Goal: Information Seeking & Learning: Find specific fact

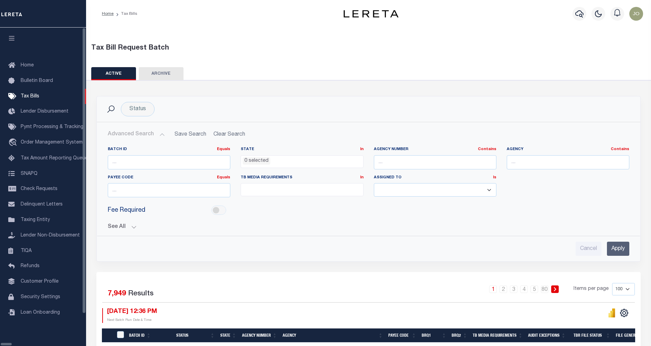
select select
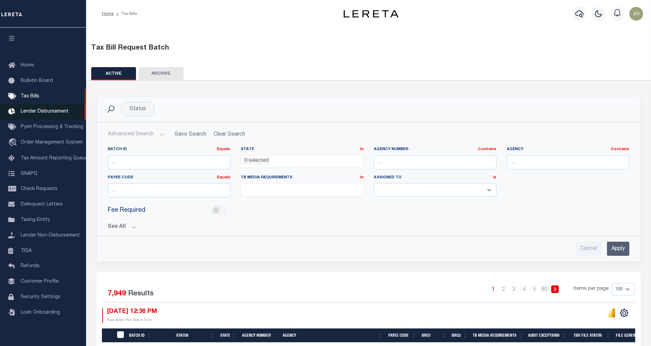
click at [33, 112] on span "Lender Disbursement" at bounding box center [45, 111] width 48 height 5
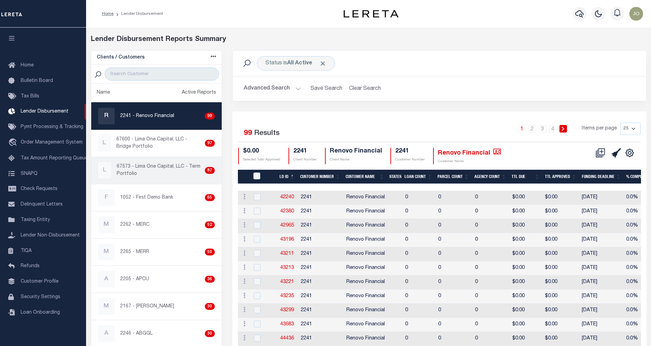
click at [174, 176] on p "67573 - Lima One Capital, LLC - Term Portfolio" at bounding box center [159, 170] width 85 height 14
checkbox input "true"
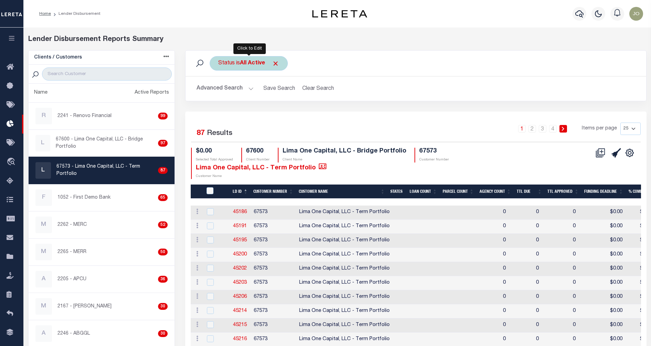
click at [260, 63] on b "All Active" at bounding box center [252, 64] width 25 height 6
click at [260, 95] on select "All Active Approval In Progress Batching In Progress Complete Do Not Pay Escrow…" at bounding box center [269, 97] width 101 height 13
select select "FIP"
click at [219, 91] on select "All Active Approval In Progress Batching In Progress Complete Do Not Pay Escrow…" at bounding box center [269, 97] width 101 height 13
click at [307, 113] on input "Apply" at bounding box center [310, 111] width 20 height 11
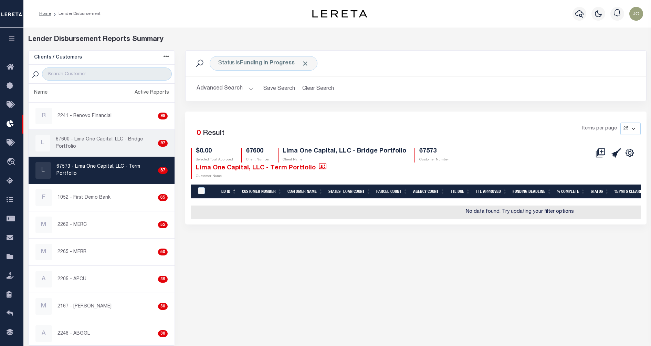
click at [130, 146] on p "67600 - Lima One Capital, LLC - Bridge Portfolio" at bounding box center [105, 143] width 99 height 14
checkbox input "true"
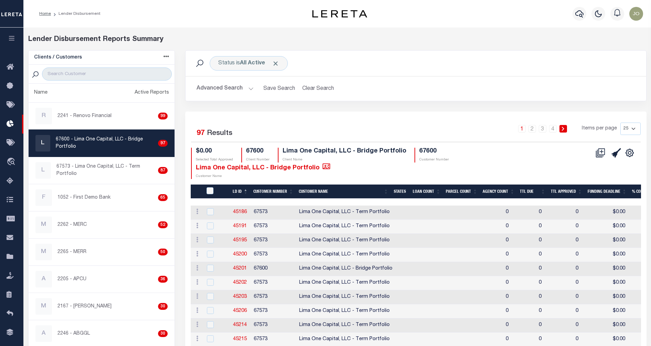
click at [241, 86] on button "Advanced Search" at bounding box center [225, 88] width 57 height 13
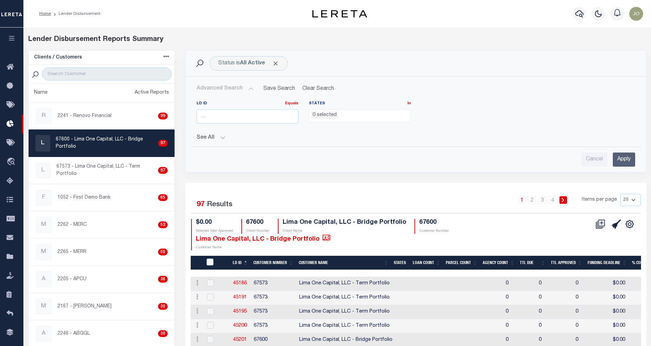
click at [241, 86] on button "Advanced Search" at bounding box center [225, 88] width 57 height 13
click at [251, 62] on b "All Active" at bounding box center [252, 64] width 25 height 6
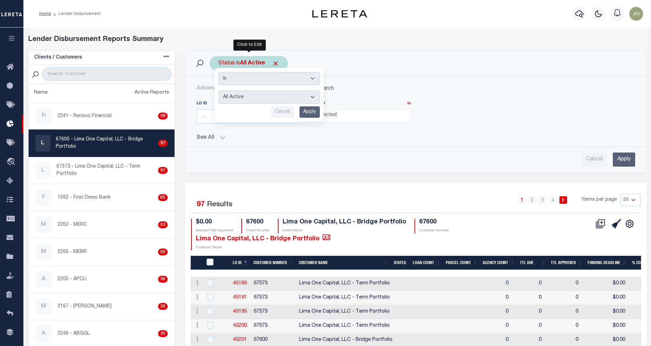
click at [283, 100] on select "All Active Approval In Progress Batching In Progress Complete Do Not Pay Escrow…" at bounding box center [269, 97] width 101 height 13
select select "FIP"
click at [219, 91] on select "All Active Approval In Progress Batching In Progress Complete Do Not Pay Escrow…" at bounding box center [269, 97] width 101 height 13
click at [315, 112] on input "Apply" at bounding box center [310, 111] width 20 height 11
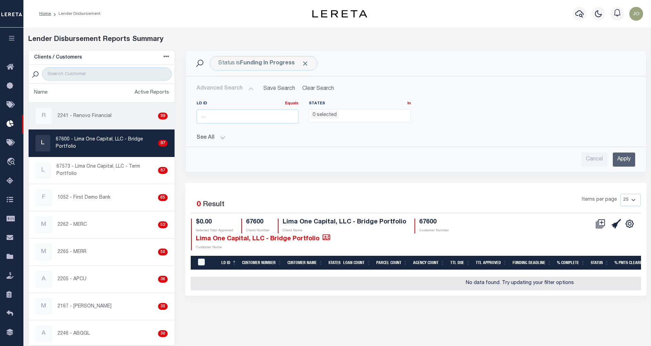
click at [117, 109] on div "R 2241 - Renovo Financial 99" at bounding box center [101, 116] width 133 height 17
checkbox input "true"
select select
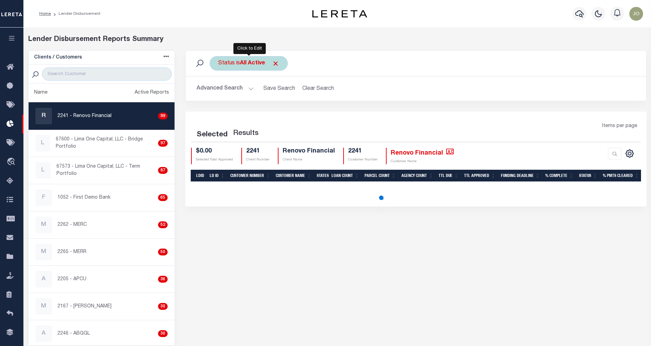
click at [260, 62] on b "All Active" at bounding box center [252, 64] width 25 height 6
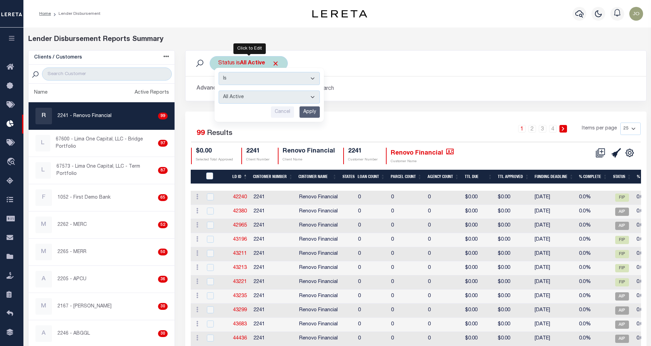
click at [298, 94] on select "All Active Approval In Progress Batching In Progress Complete Do Not Pay Escrow…" at bounding box center [269, 97] width 101 height 13
click at [360, 114] on div "Selected 99 Results 1 2 3 4 Items per page 25 50 100 200 $0.00" at bounding box center [415, 331] width 461 height 438
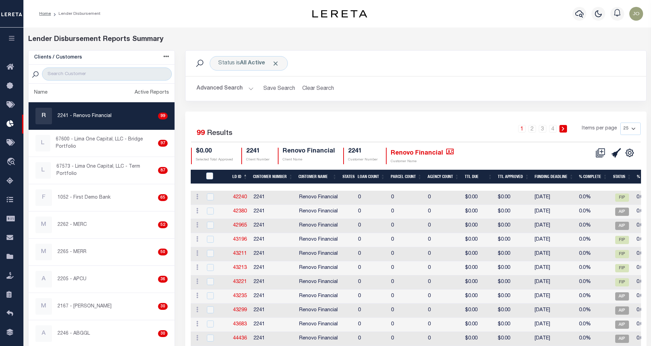
click at [326, 124] on div "1 2 3 4 Items per page 25 50 100 200" at bounding box center [473, 132] width 335 height 18
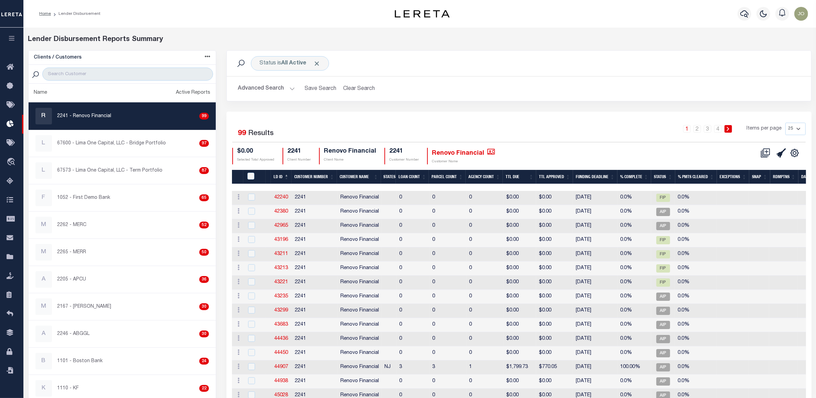
click at [547, 144] on div "Selected 99 Results 1 2 3 4 Items per page 25 50 100 200 $0.00 Selected Total A…" at bounding box center [519, 144] width 585 height 42
click at [224, 102] on div "Status is All Active Is Contains All Active Approval In Progress Batching In Pr…" at bounding box center [519, 80] width 596 height 61
click at [467, 115] on div "Selected 99 Results 1 2 3 4 Items per page 25 50 100 200 $0.00" at bounding box center [519, 331] width 585 height 438
click at [290, 63] on b "All Active" at bounding box center [293, 64] width 25 height 6
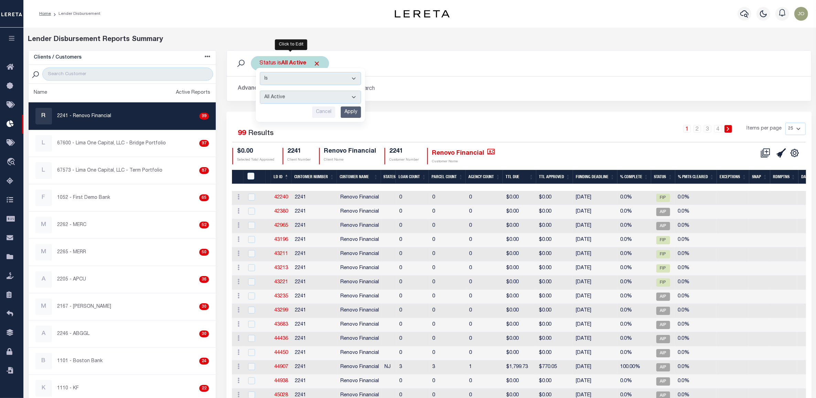
click at [329, 94] on select "All Active Approval In Progress Batching In Progress Complete Do Not Pay Escrow…" at bounding box center [310, 97] width 101 height 13
click at [519, 123] on div "1 2 3 4 Items per page 25 50 100 200" at bounding box center [592, 132] width 428 height 18
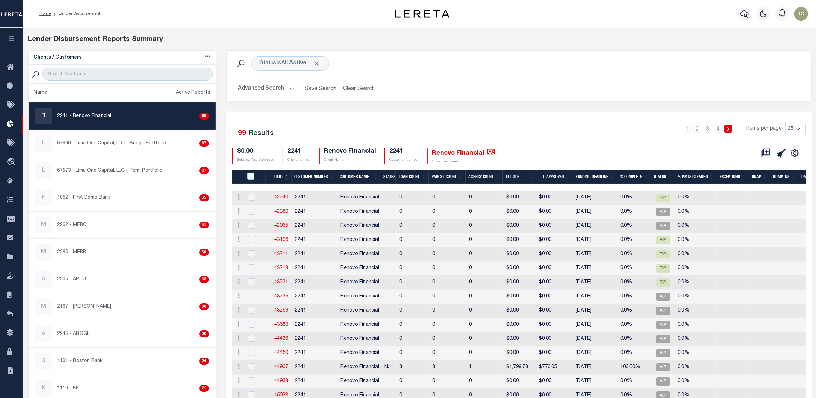
click at [591, 172] on th "Funding Deadline" at bounding box center [595, 177] width 44 height 14
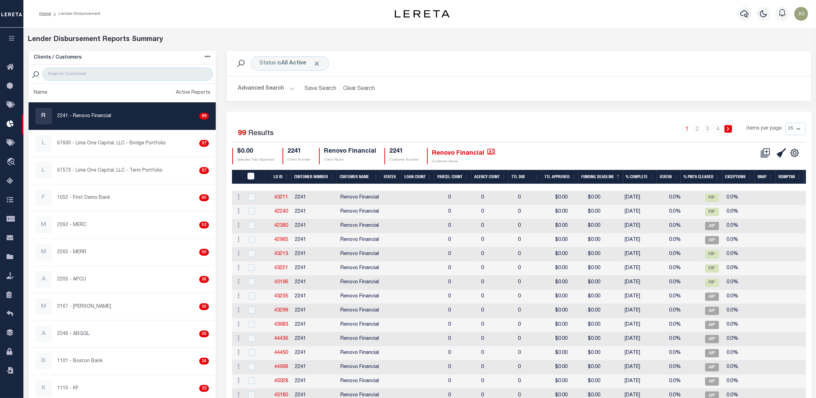
click at [599, 175] on th "Funding Deadline" at bounding box center [601, 177] width 44 height 14
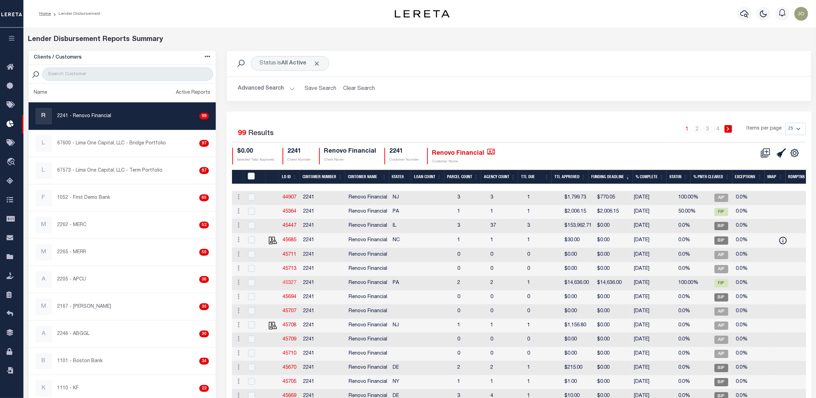
click at [293, 285] on link "45327" at bounding box center [290, 282] width 14 height 5
checkbox input "true"
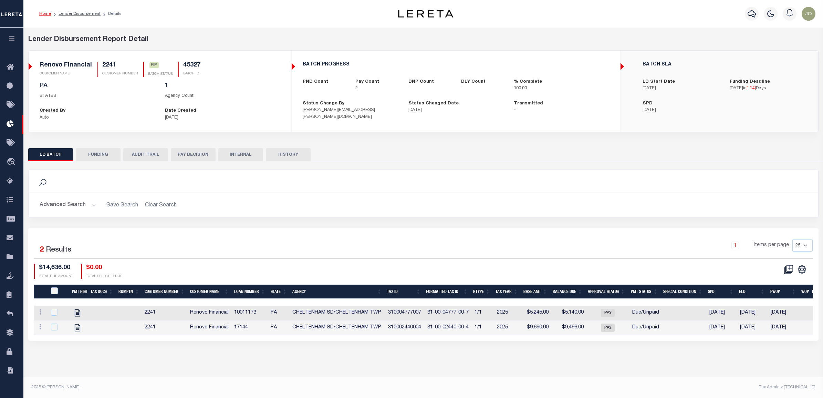
click at [97, 154] on button "FUNDING" at bounding box center [98, 154] width 45 height 13
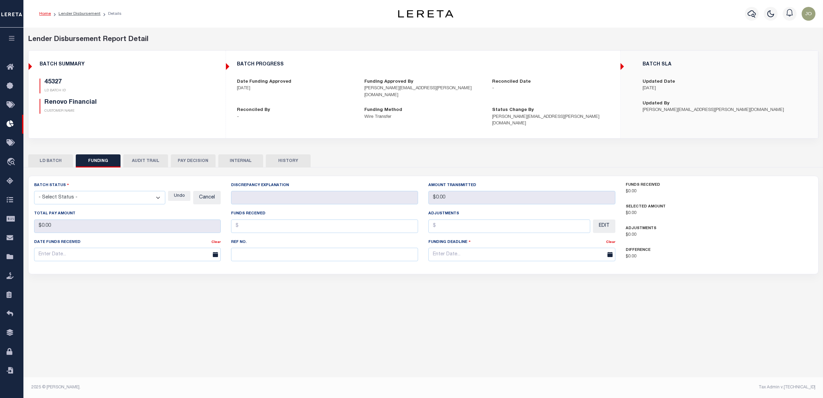
type input "TEST Message"
type input "$0"
type input "$14,636"
type input "$0"
type input "09/23/2025"
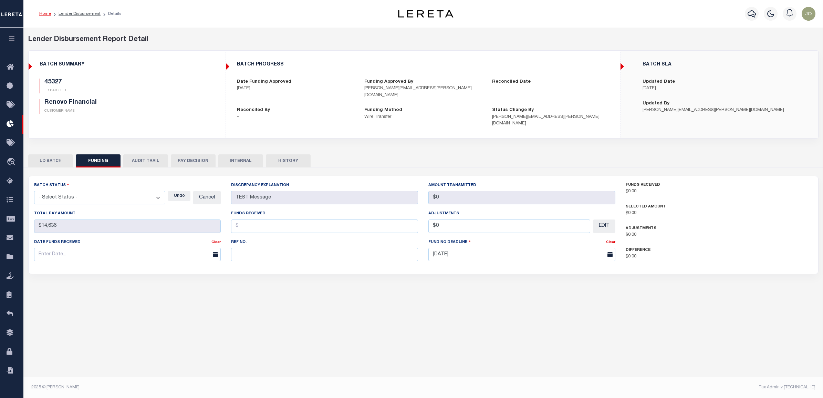
select select "100"
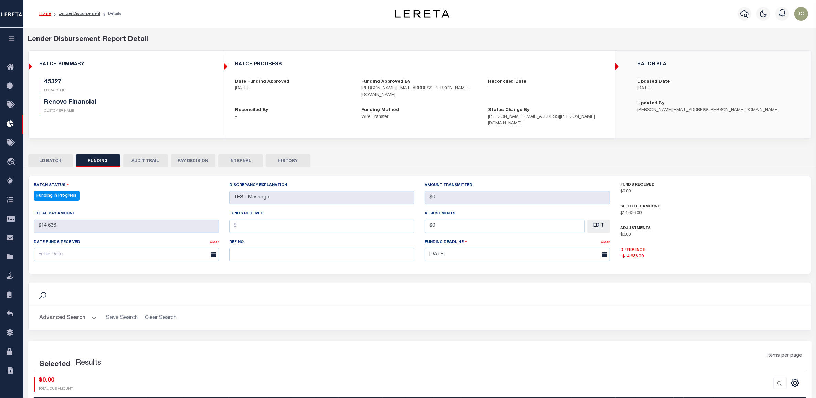
select select "100"
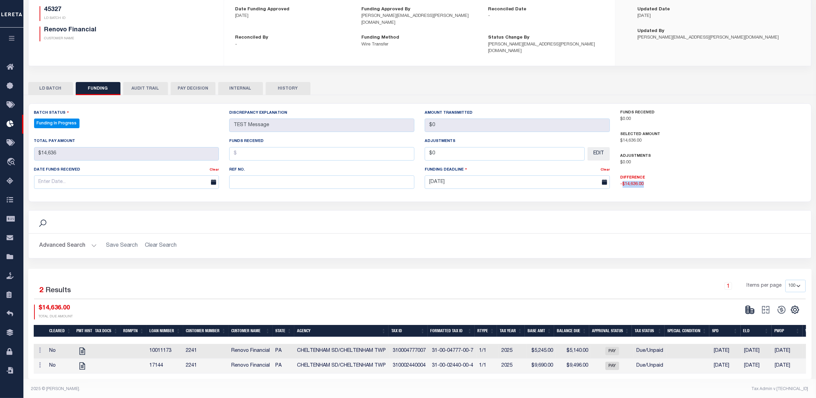
drag, startPoint x: 646, startPoint y: 175, endPoint x: 623, endPoint y: 176, distance: 22.7
click at [623, 181] on p "-$14,636.00" at bounding box center [713, 184] width 185 height 7
click at [369, 147] on input "text" at bounding box center [321, 153] width 185 height 13
click at [651, 311] on icon at bounding box center [752, 312] width 4 height 2
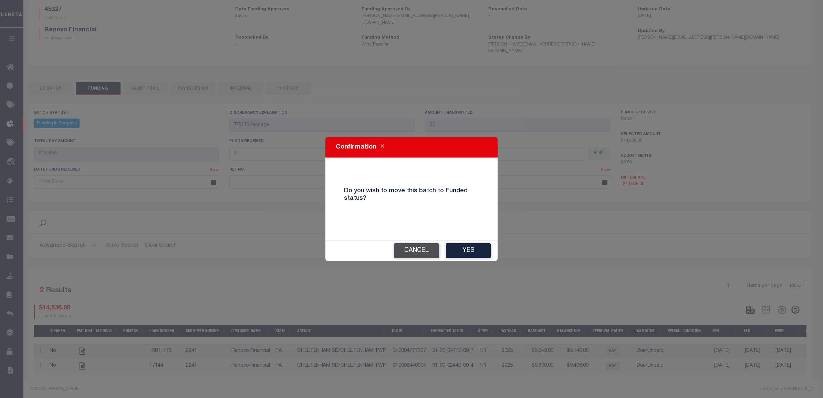
click at [408, 247] on button "Cancel" at bounding box center [416, 250] width 45 height 15
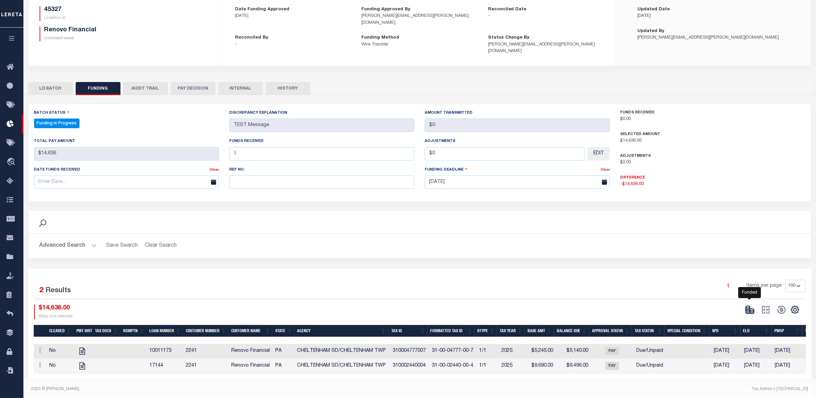
click at [651, 311] on icon at bounding box center [752, 312] width 4 height 2
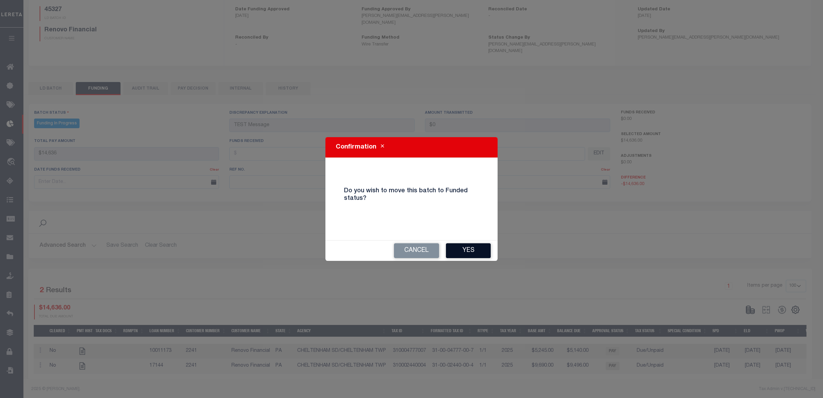
click at [465, 250] on button "Yes" at bounding box center [468, 250] width 45 height 15
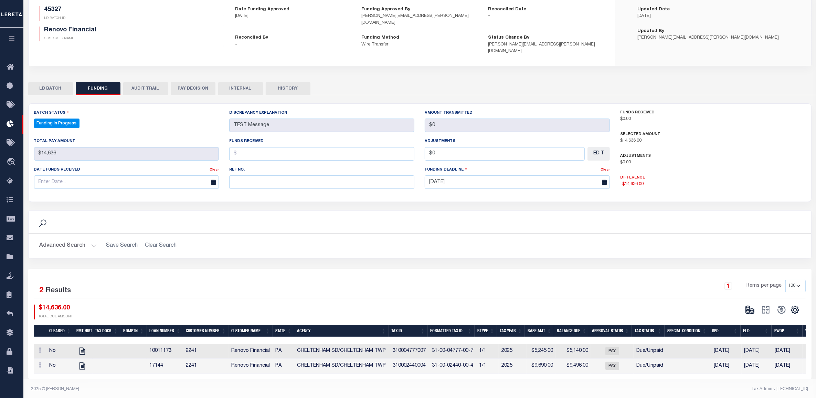
type input "$0"
type input "$14,636"
type input "$0"
select select "100"
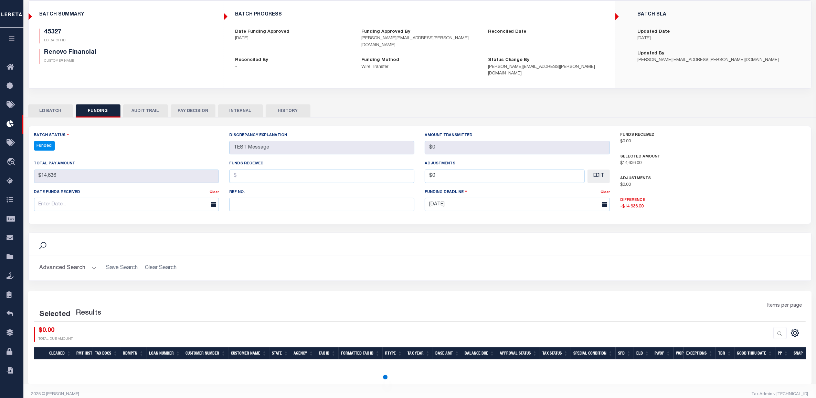
select select "100"
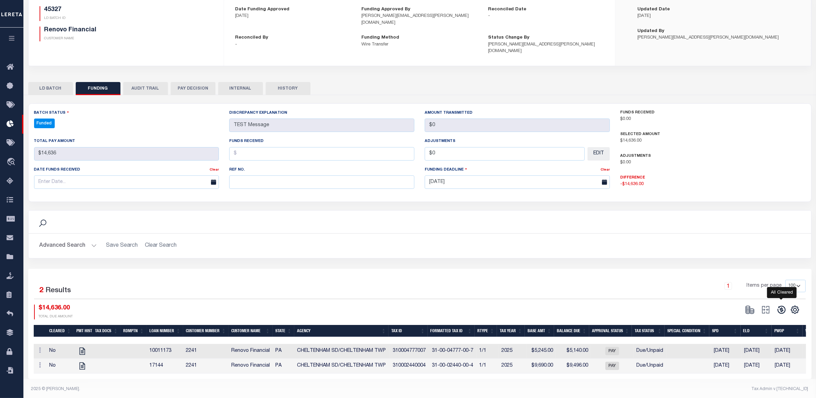
click at [651, 305] on icon at bounding box center [782, 310] width 10 height 10
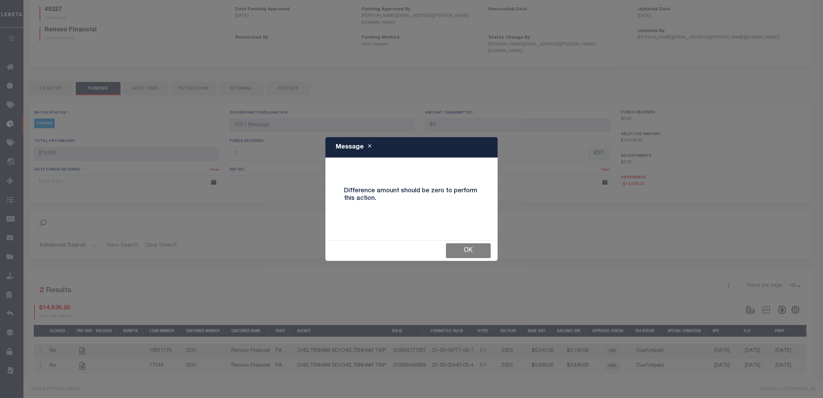
click at [475, 250] on button "OK" at bounding box center [468, 250] width 45 height 15
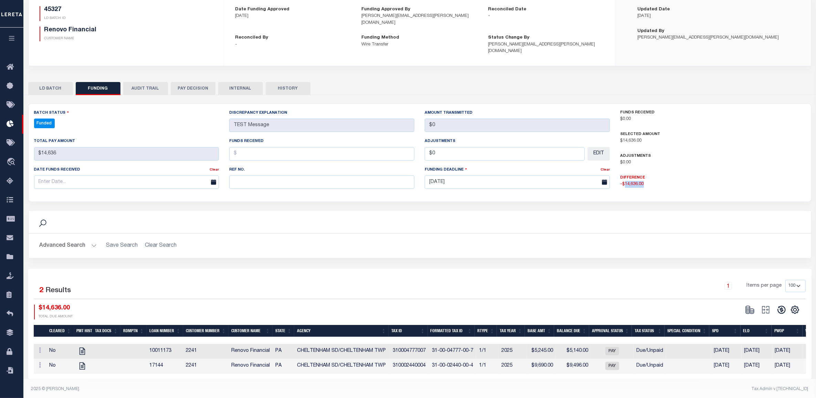
drag, startPoint x: 649, startPoint y: 178, endPoint x: 624, endPoint y: 176, distance: 25.3
click at [624, 181] on p "-$14,636.00" at bounding box center [713, 184] width 185 height 7
copy p "14,636.00"
click at [304, 147] on input "text" at bounding box center [321, 153] width 185 height 13
paste input "14,636.00"
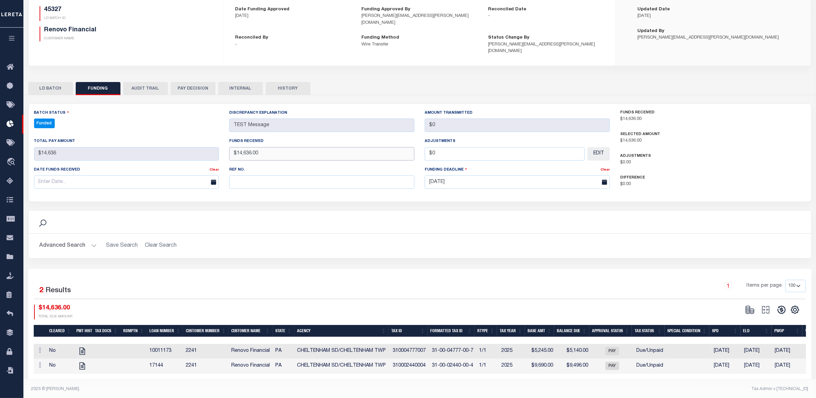
type input "$14,636.00"
click at [610, 210] on div "Search" at bounding box center [420, 221] width 783 height 23
click at [651, 346] on button "Save Edits" at bounding box center [782, 388] width 56 height 15
type input "$0"
type input "$14,636"
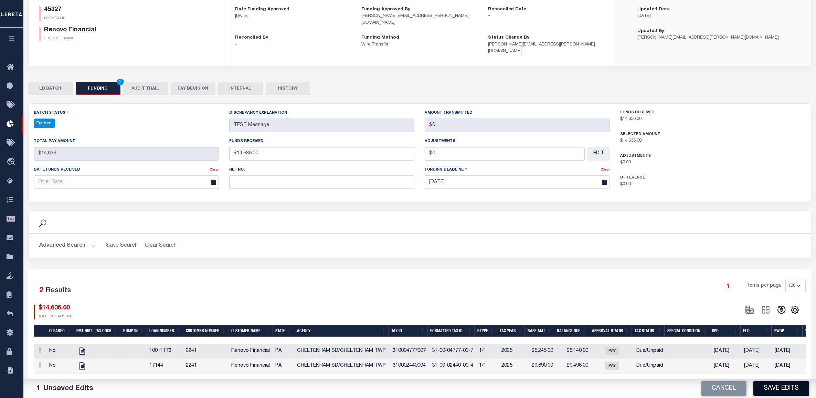
type input "$14,636"
type input "$0"
select select "100"
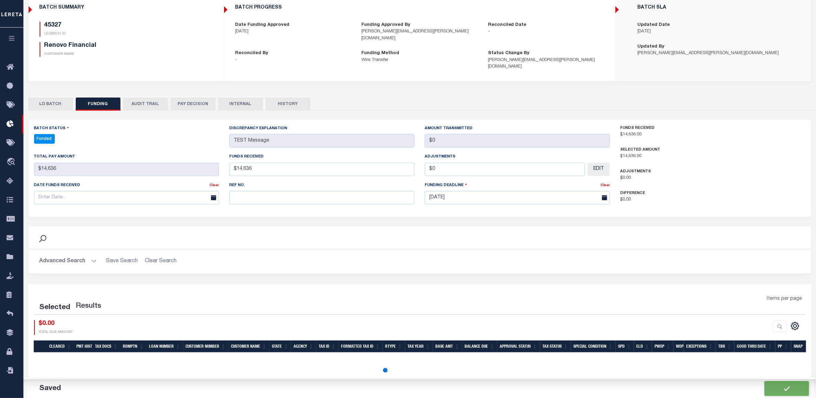
select select "100"
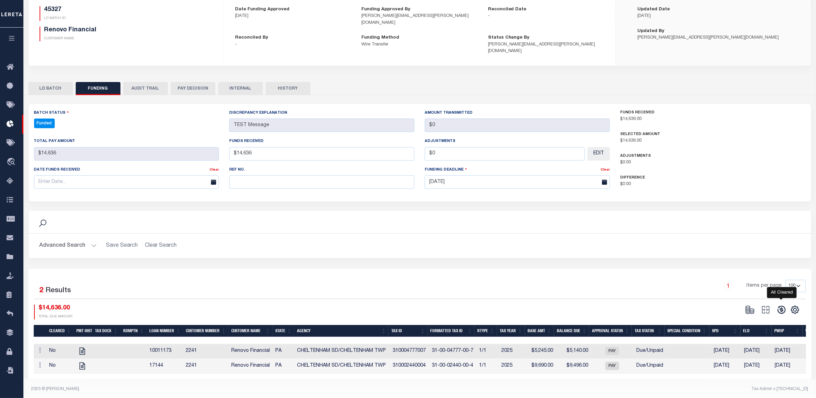
click at [651, 305] on icon at bounding box center [782, 310] width 10 height 10
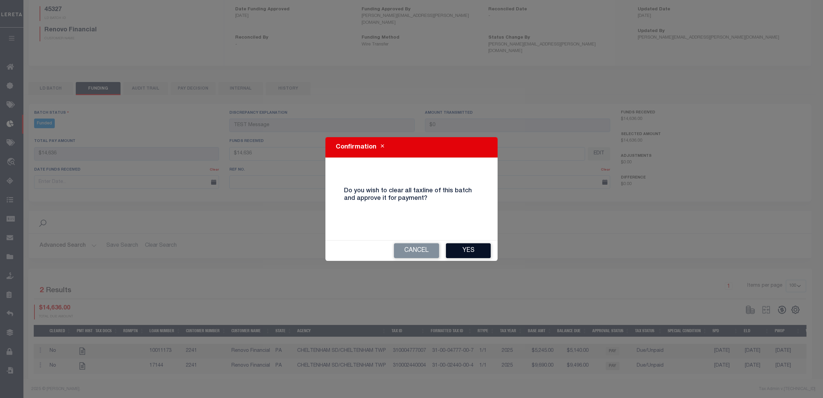
click at [467, 249] on button "Yes" at bounding box center [468, 250] width 45 height 15
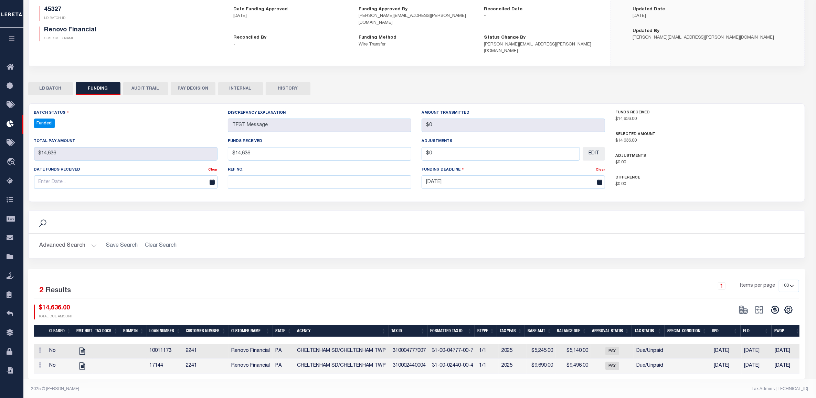
type input "$0"
type input "$14,636"
type input "$0"
select select "100"
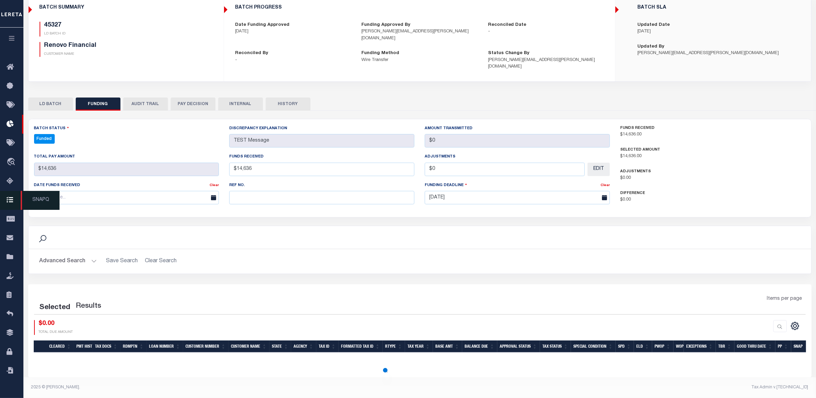
select select "100"
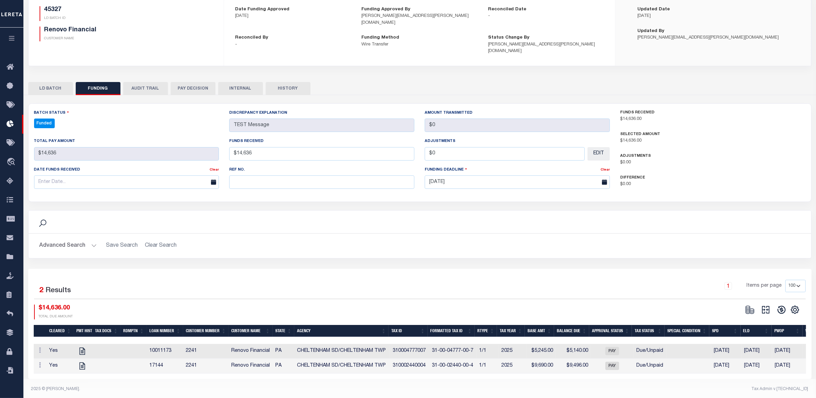
click at [12, 40] on icon "button" at bounding box center [12, 38] width 8 height 6
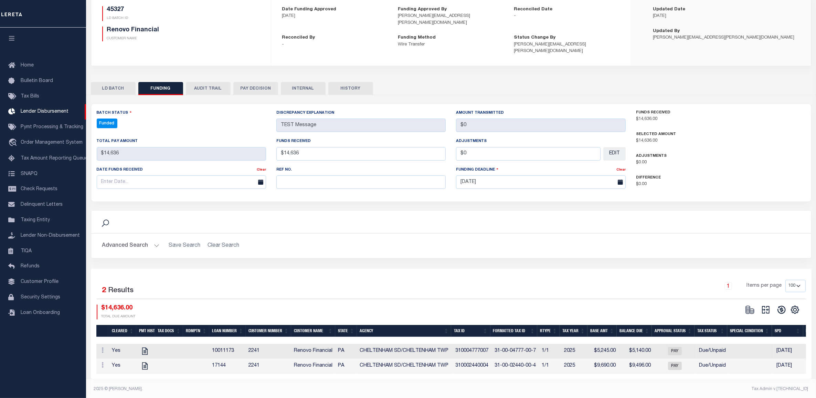
click at [388, 239] on h2 "Advanced Search Save Search Clear Search" at bounding box center [451, 245] width 709 height 13
click at [651, 306] on icon at bounding box center [766, 310] width 8 height 8
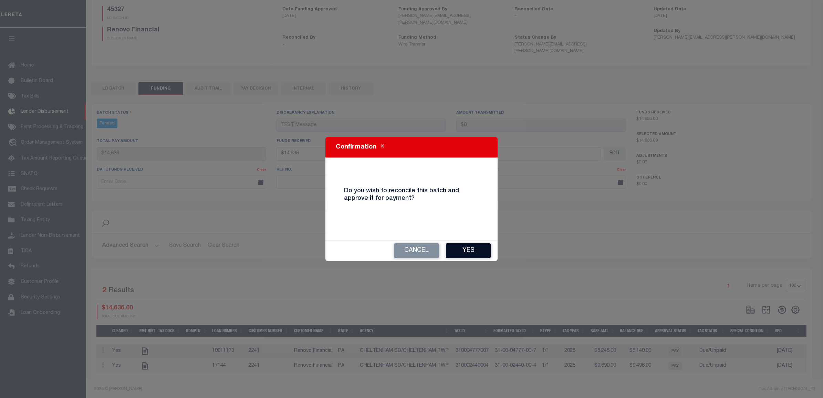
click at [474, 252] on button "Yes" at bounding box center [468, 250] width 45 height 15
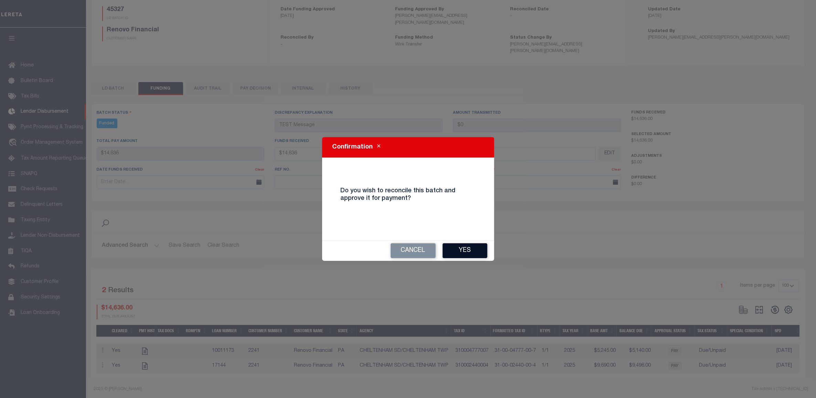
type input "$0"
type input "$14,636"
type input "$0"
select select "100"
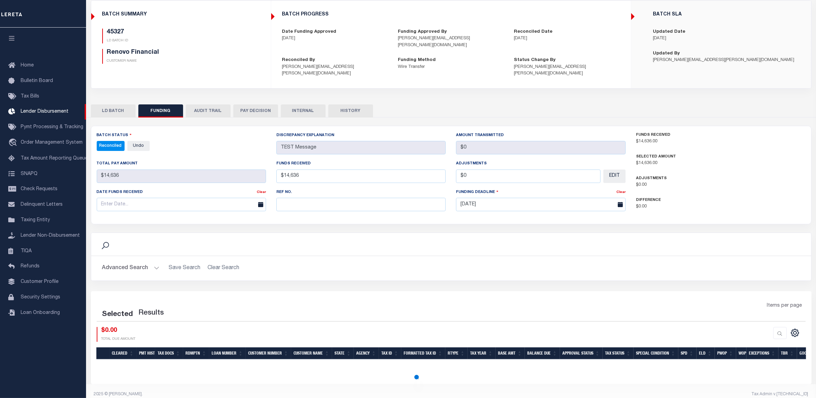
select select "100"
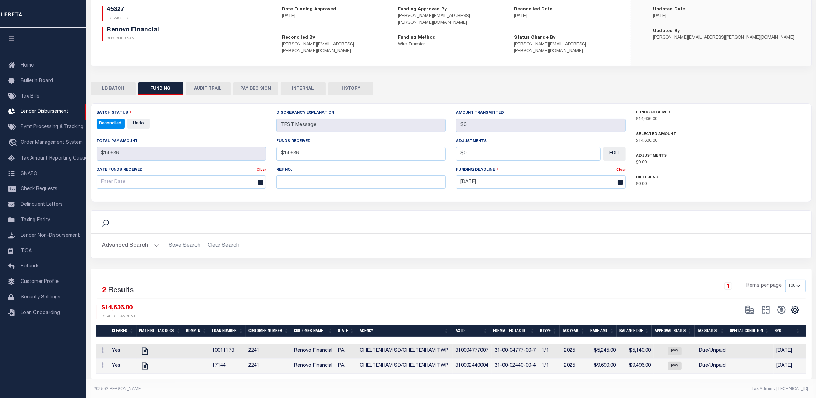
scroll to position [0, 0]
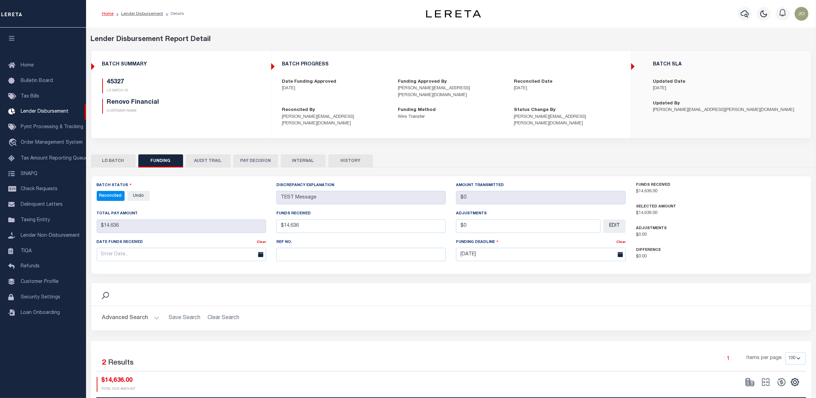
click at [119, 79] on h5 "45327" at bounding box center [115, 82] width 17 height 8
click at [118, 79] on h5 "45327" at bounding box center [115, 82] width 17 height 8
copy h5 "45327"
click at [116, 80] on h5 "45327" at bounding box center [115, 82] width 17 height 8
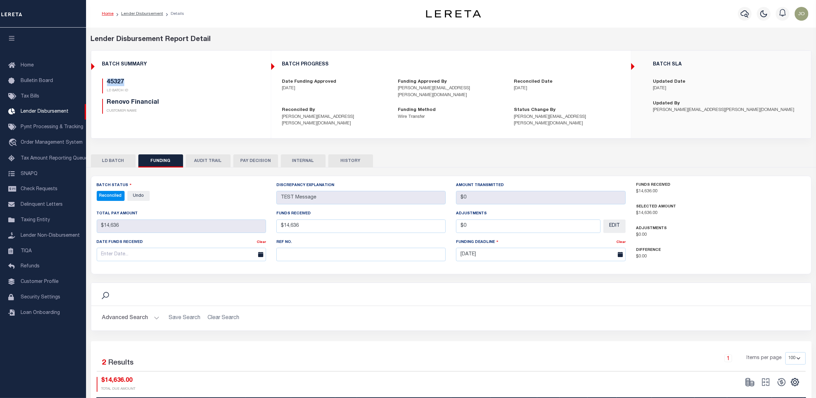
copy h5 "45327"
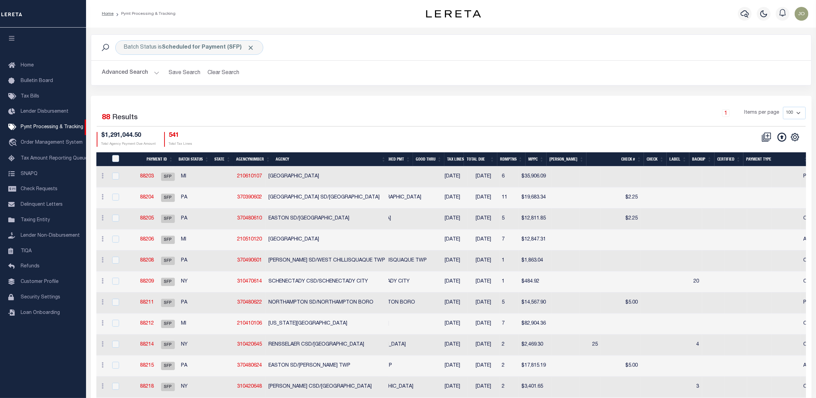
click at [152, 72] on button "Advanced Search" at bounding box center [130, 72] width 57 height 13
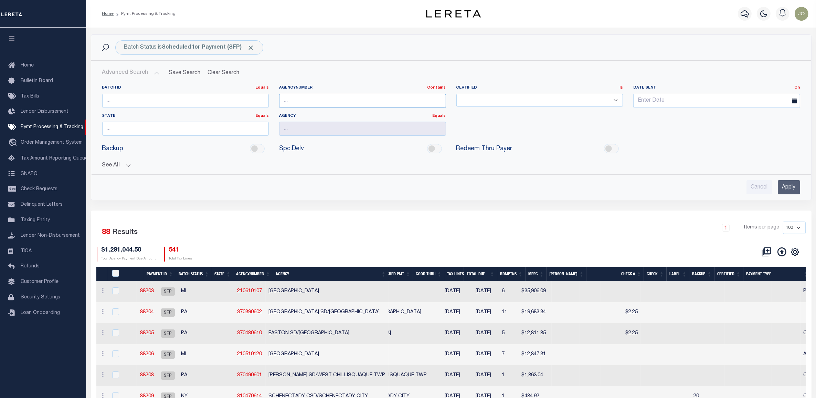
click at [320, 100] on input "text" at bounding box center [362, 101] width 167 height 14
paste input "370460631"
type input "370460631"
click at [788, 188] on input "Apply" at bounding box center [789, 187] width 22 height 14
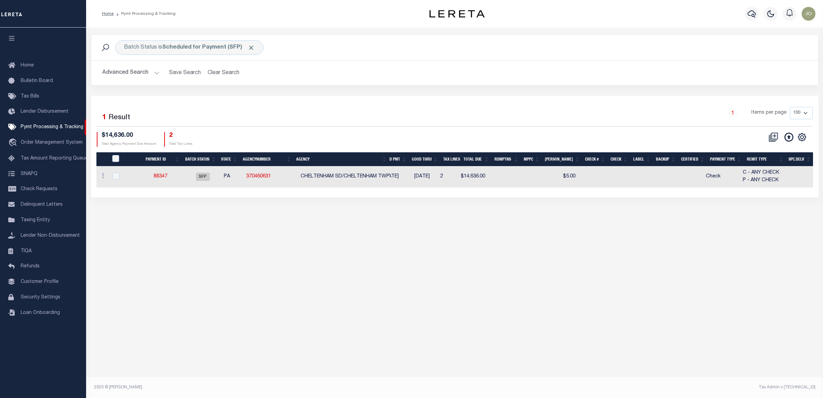
click at [534, 223] on div "Batch Status is Scheduled for Payment (SFP) Search Advanced Search Save Search …" at bounding box center [454, 207] width 737 height 358
click at [163, 232] on div "Batch Status is Scheduled for Payment (SFP) Search Advanced Search Save Search …" at bounding box center [454, 207] width 737 height 358
click at [482, 263] on div "Batch Status is Scheduled for Payment (SFP) Search Advanced Search Save Search …" at bounding box center [454, 207] width 737 height 358
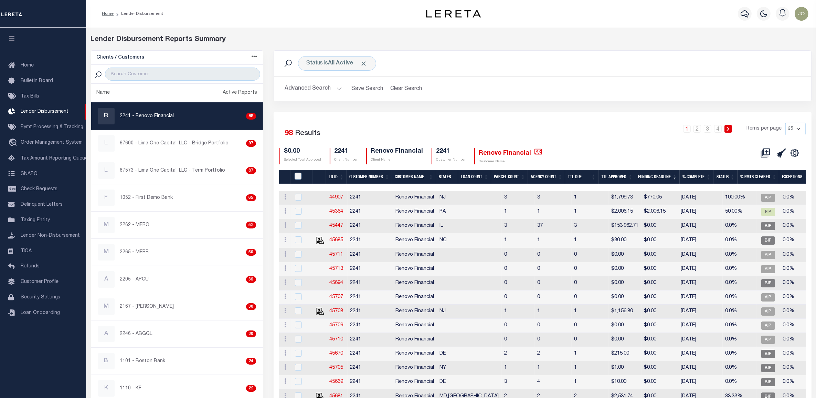
click at [655, 177] on th "Funding Deadline" at bounding box center [658, 177] width 44 height 14
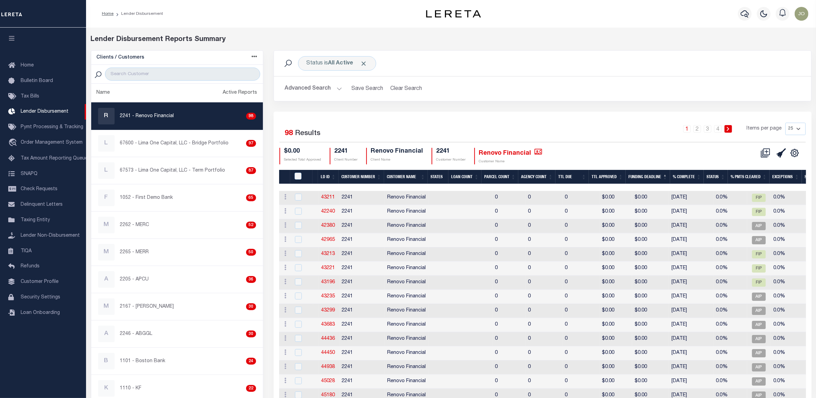
click at [637, 153] on div "$0.00 Selected Total Approved 2241 Client Number Renovo Financial Client Name 2…" at bounding box center [499, 156] width 439 height 17
click at [579, 139] on div "1 2 3 4 Items per page 25 50 100 200" at bounding box center [610, 132] width 392 height 18
click at [333, 89] on button "Advanced Search" at bounding box center [313, 88] width 57 height 13
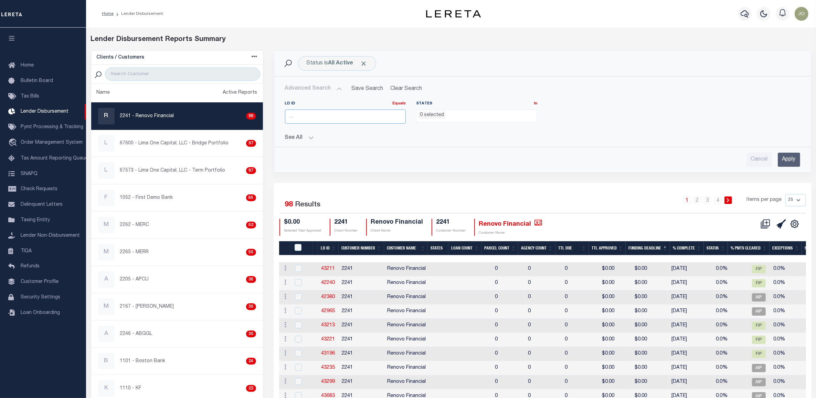
click at [318, 114] on input "number" at bounding box center [345, 116] width 121 height 14
paste input "45327"
type input "45327"
click at [783, 158] on input "Apply" at bounding box center [789, 160] width 22 height 14
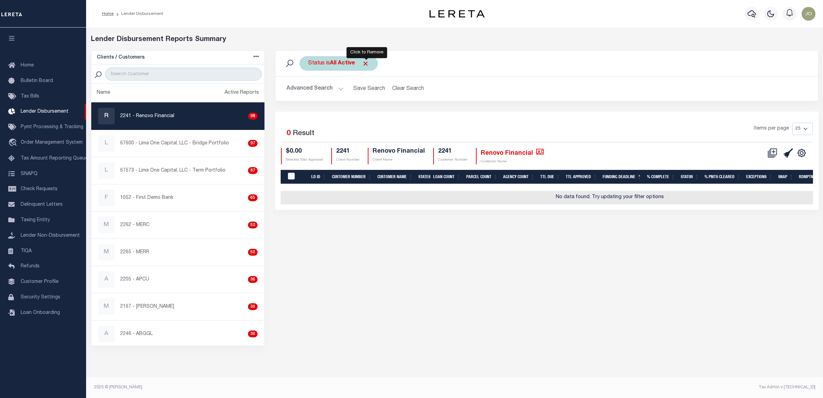
click at [368, 63] on span "Click to Remove" at bounding box center [365, 63] width 7 height 7
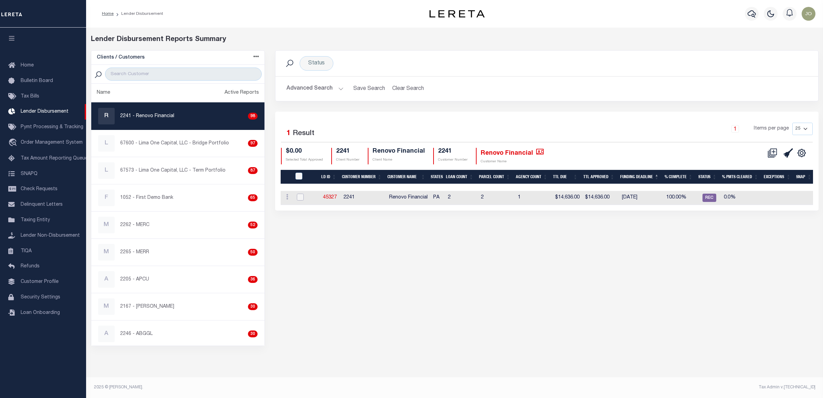
click at [302, 196] on input "checkbox" at bounding box center [300, 196] width 7 height 7
checkbox input "true"
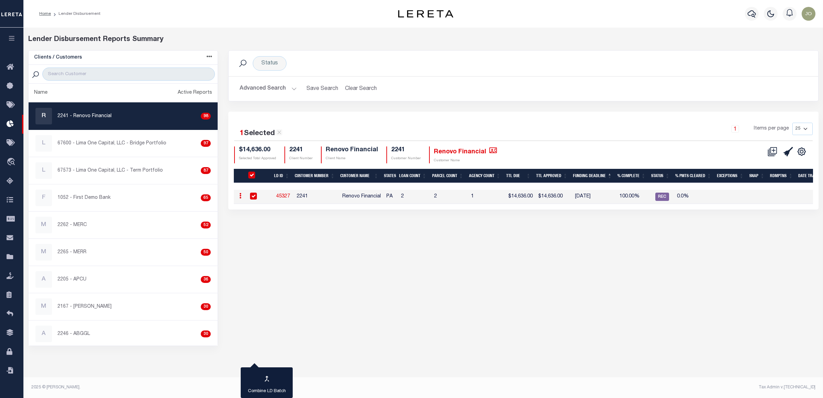
click at [301, 175] on th "Customer Number" at bounding box center [314, 176] width 45 height 14
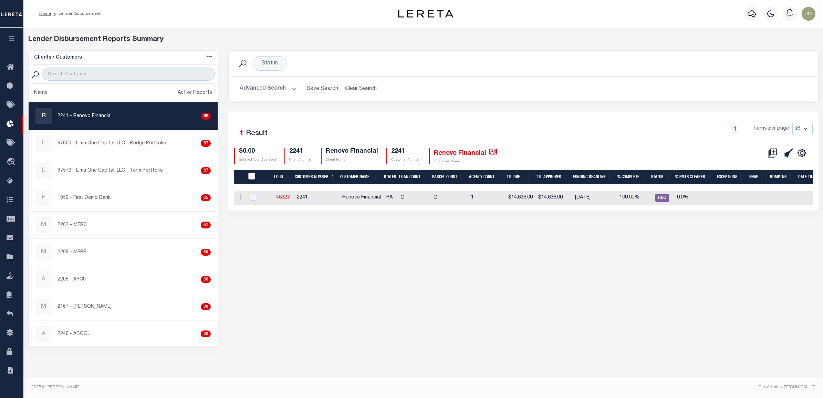
click at [251, 176] on input "LDID" at bounding box center [251, 175] width 7 height 7
checkbox input "true"
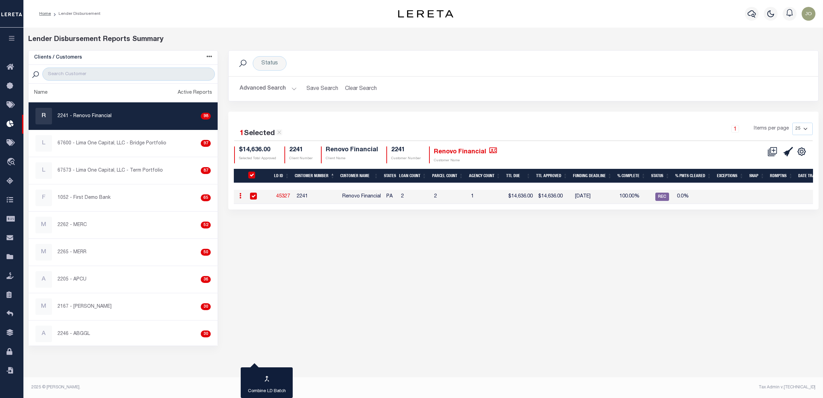
click at [388, 196] on td "PA" at bounding box center [391, 197] width 15 height 14
checkbox input "false"
click at [388, 196] on td "PA" at bounding box center [391, 197] width 15 height 14
checkbox input "true"
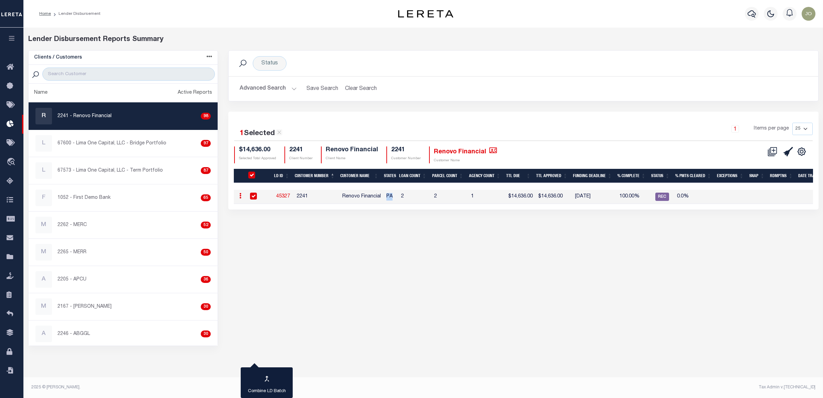
checkbox input "true"
click at [788, 152] on icon at bounding box center [788, 152] width 10 height 10
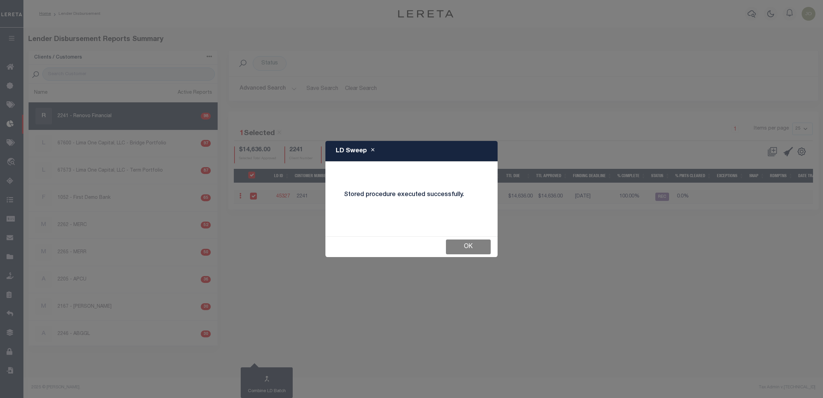
click at [468, 245] on button "OK" at bounding box center [468, 246] width 45 height 15
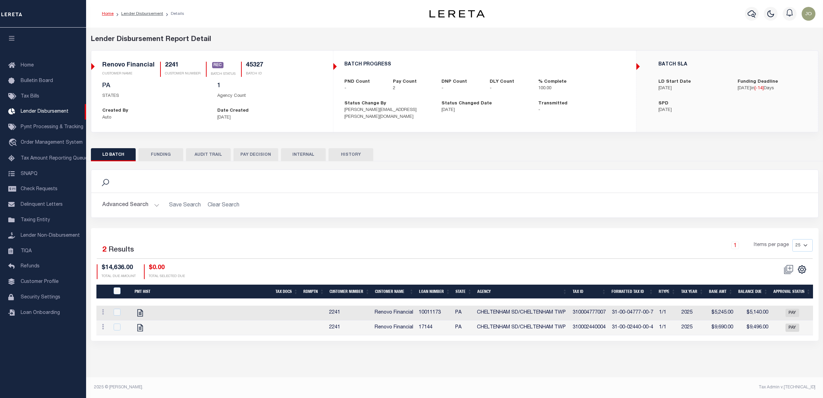
click at [289, 113] on div "Date Created [DATE]" at bounding box center [269, 113] width 115 height 13
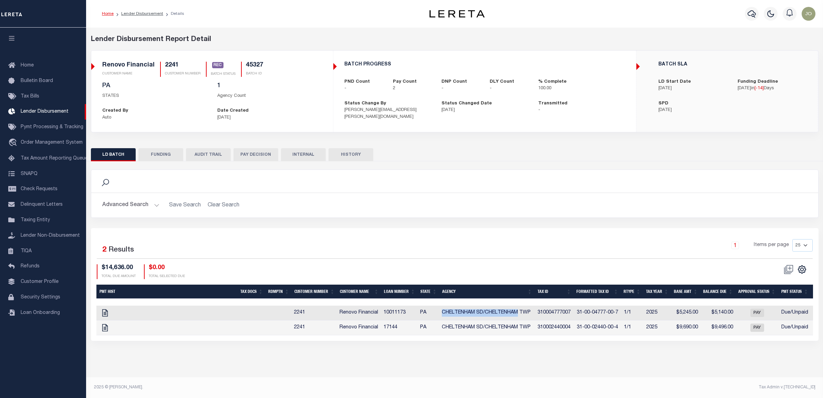
drag, startPoint x: 519, startPoint y: 314, endPoint x: 443, endPoint y: 313, distance: 75.7
click at [443, 313] on td "CHELTENHAM SD/CHELTENHAM TWP" at bounding box center [487, 312] width 96 height 15
checkbox input "true"
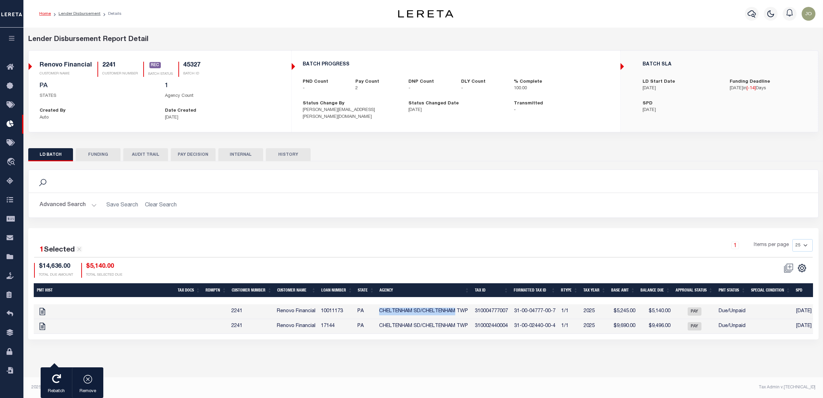
copy td "CHELTENHAM SD/[GEOGRAPHIC_DATA]"
click at [13, 34] on button "button" at bounding box center [11, 39] width 23 height 23
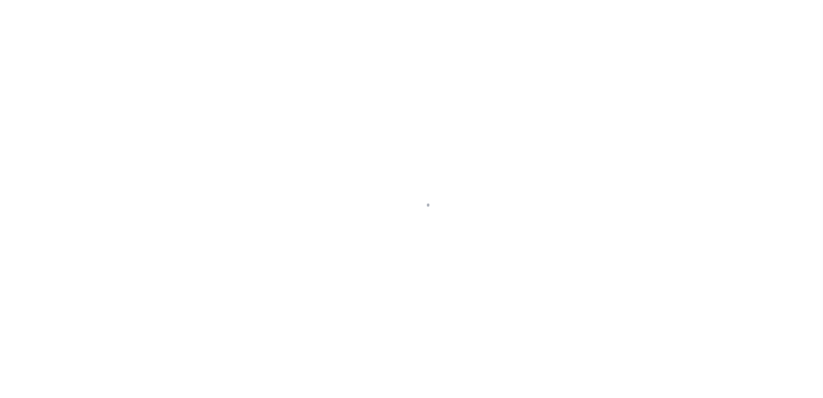
select select
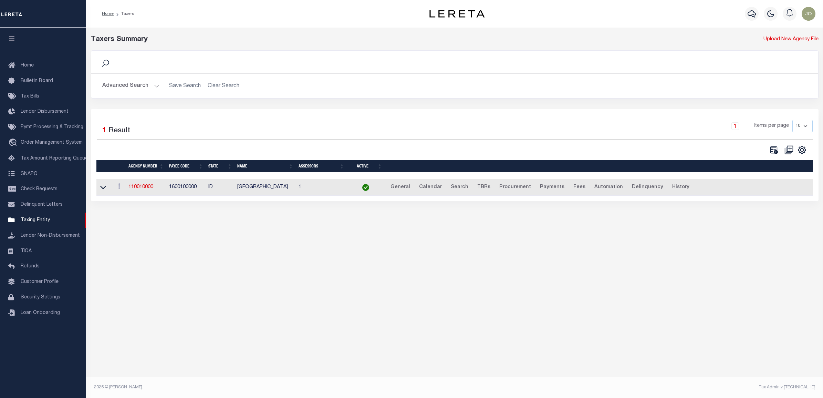
click at [139, 83] on button "Advanced Search" at bounding box center [130, 85] width 57 height 13
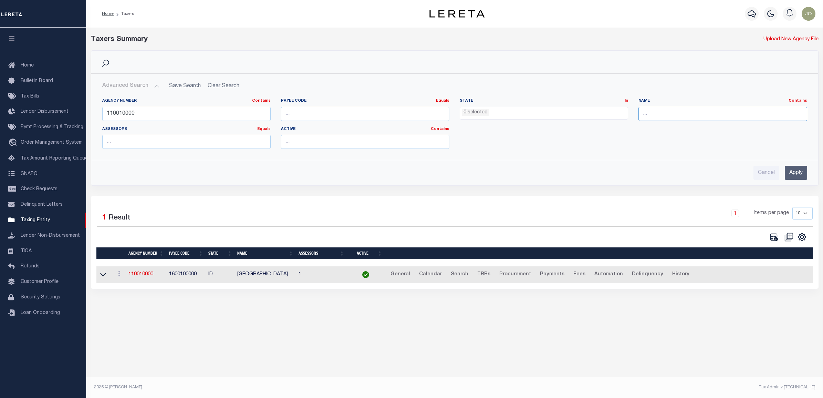
click at [663, 115] on input "text" at bounding box center [722, 114] width 168 height 14
paste input "CHELTENHAM SD/[GEOGRAPHIC_DATA]"
type input "CHELTENHAM SD/[GEOGRAPHIC_DATA]"
click at [799, 171] on input "Apply" at bounding box center [796, 173] width 22 height 14
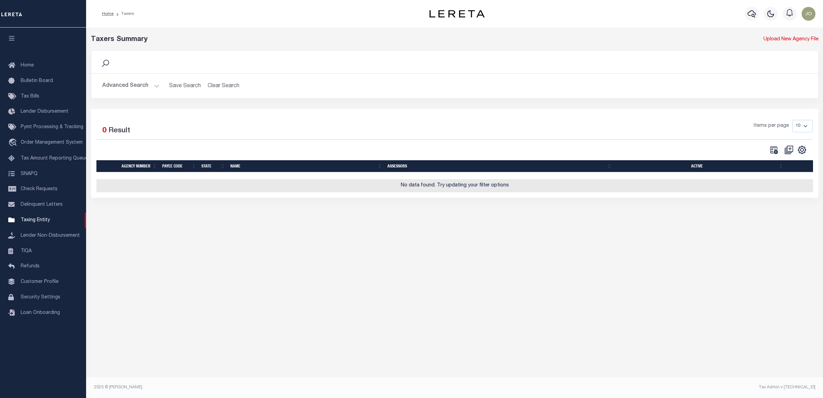
click at [147, 90] on button "Advanced Search" at bounding box center [130, 85] width 57 height 13
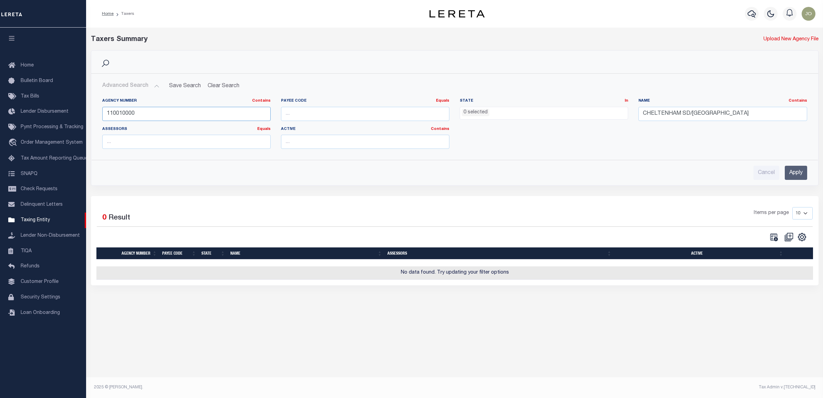
click at [139, 115] on input "110010000" at bounding box center [186, 114] width 168 height 14
click at [793, 175] on input "Apply" at bounding box center [796, 173] width 22 height 14
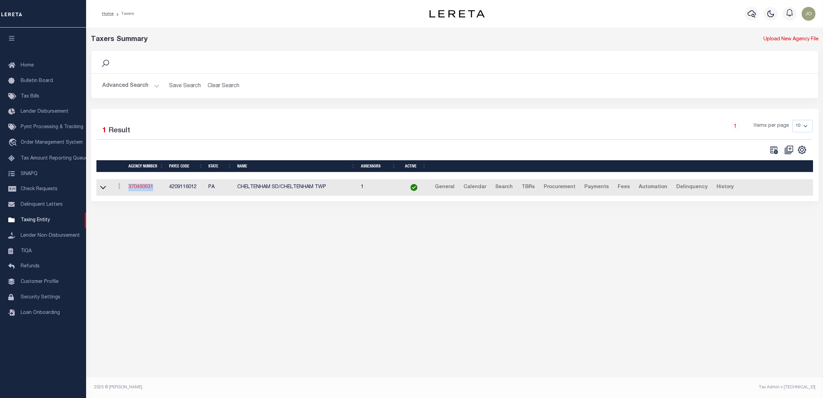
drag, startPoint x: 156, startPoint y: 184, endPoint x: 130, endPoint y: 189, distance: 26.2
click at [130, 189] on td "370460631" at bounding box center [146, 187] width 41 height 17
copy link "370460631"
